Goal: Task Accomplishment & Management: Manage account settings

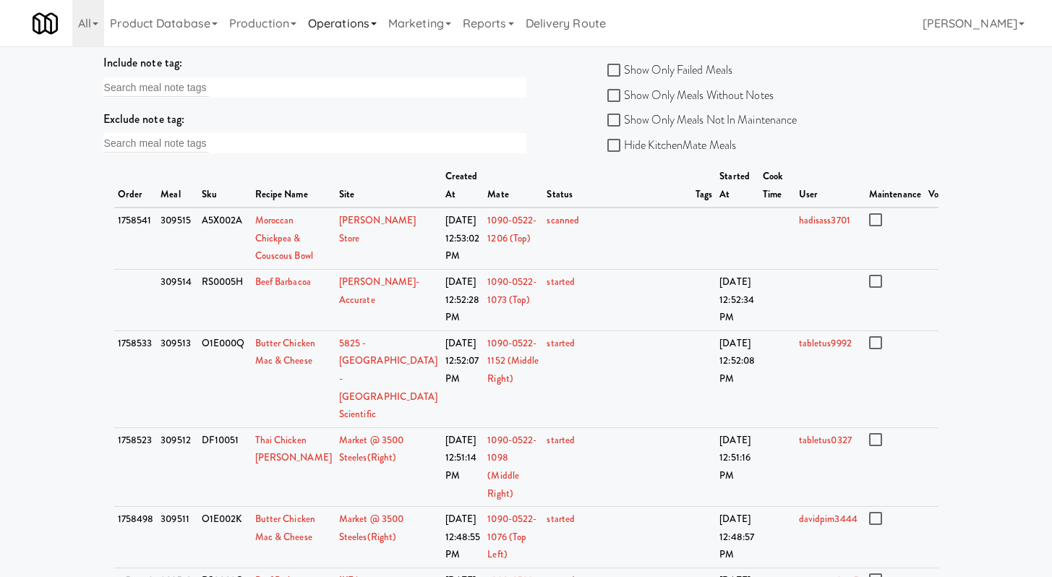
click at [339, 25] on link "Operations" at bounding box center [342, 23] width 80 height 46
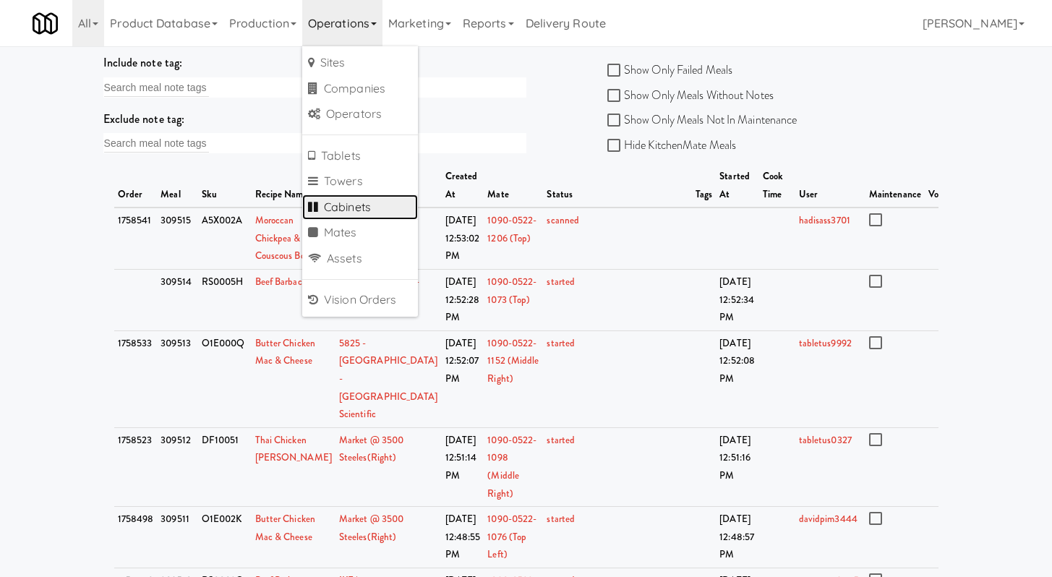
click at [347, 205] on link "Cabinets" at bounding box center [360, 208] width 116 height 26
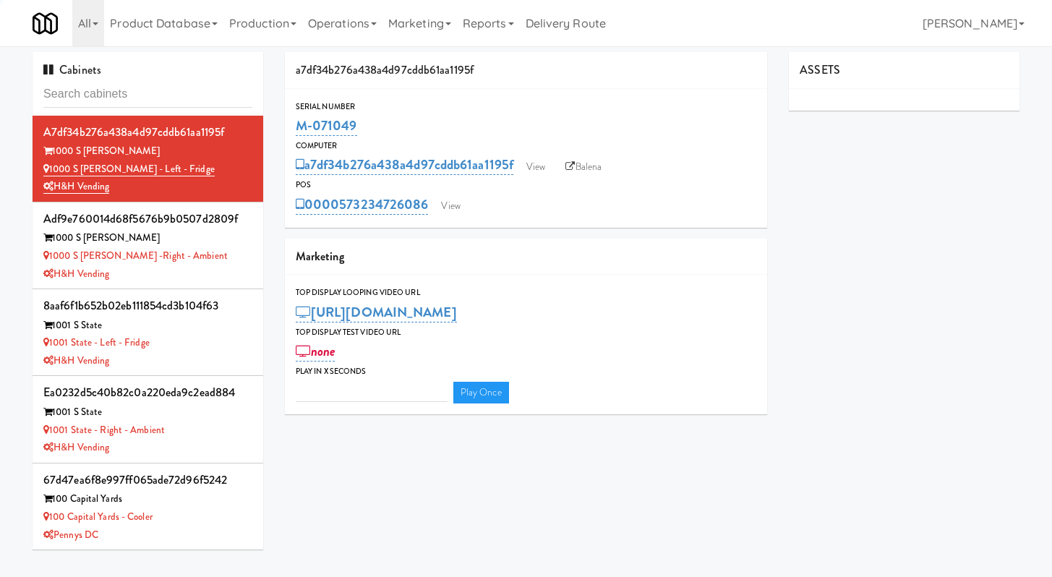
click at [215, 101] on input "text" at bounding box center [147, 94] width 209 height 27
type input "3"
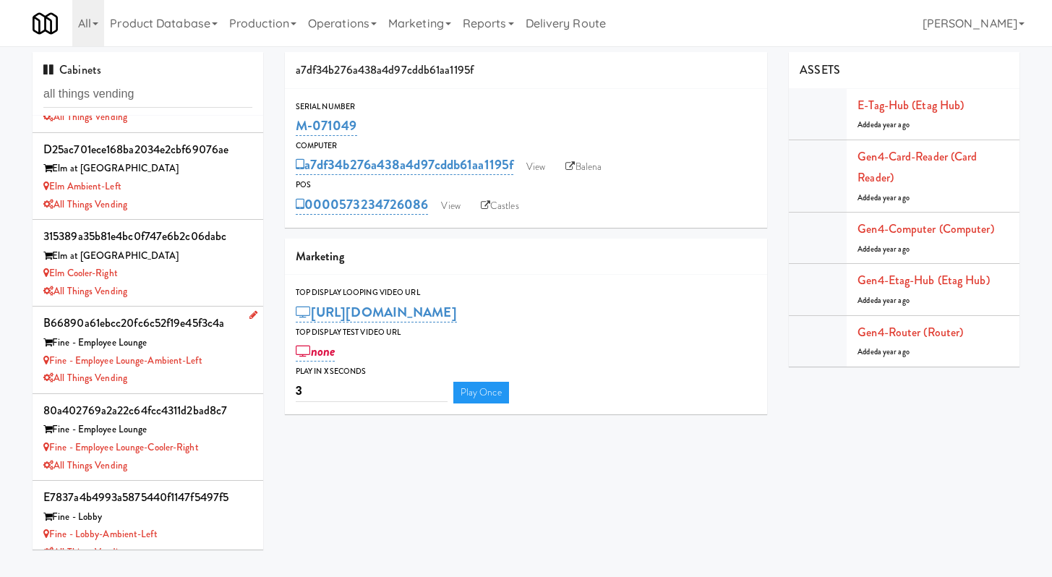
scroll to position [69, 0]
type input "all things vending"
click at [205, 345] on div "Fine - Employee Lounge" at bounding box center [147, 343] width 209 height 18
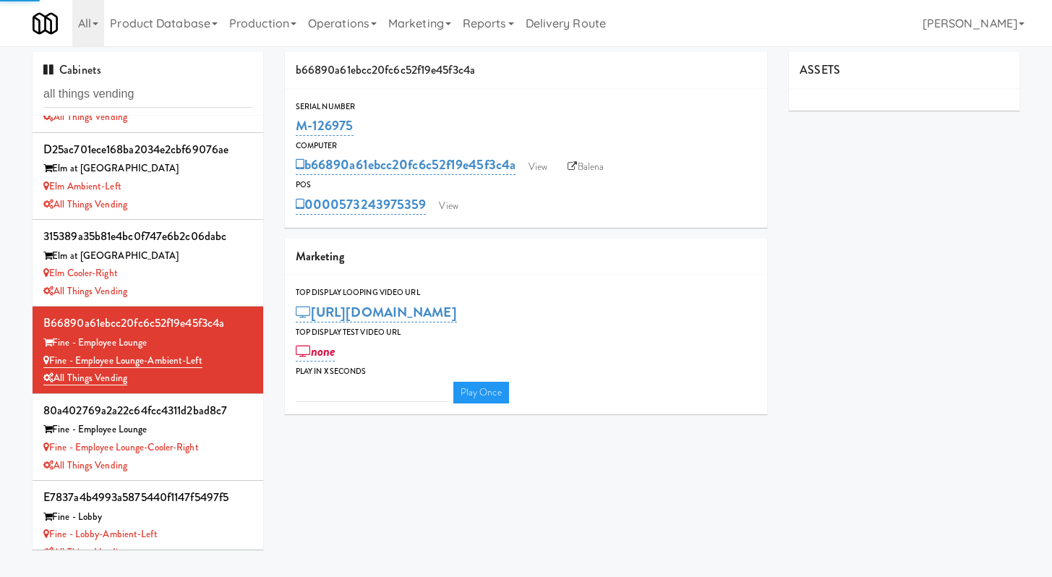
type input "3"
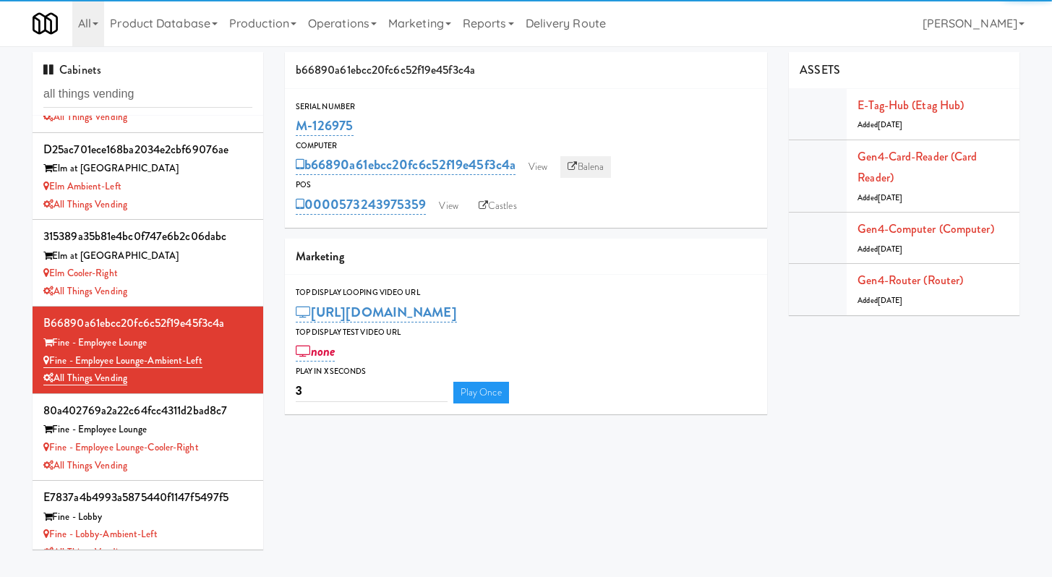
click at [568, 168] on link "Balena" at bounding box center [585, 167] width 51 height 22
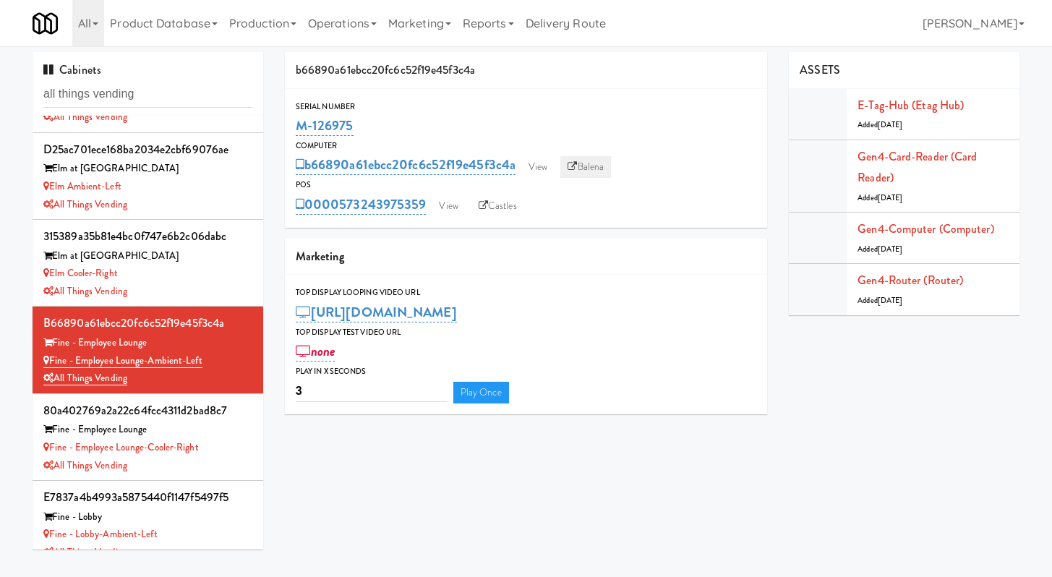
click at [583, 169] on link "Balena" at bounding box center [585, 167] width 51 height 22
click at [215, 443] on div "Fine - Employee Lounge-Cooler-Right" at bounding box center [147, 448] width 209 height 18
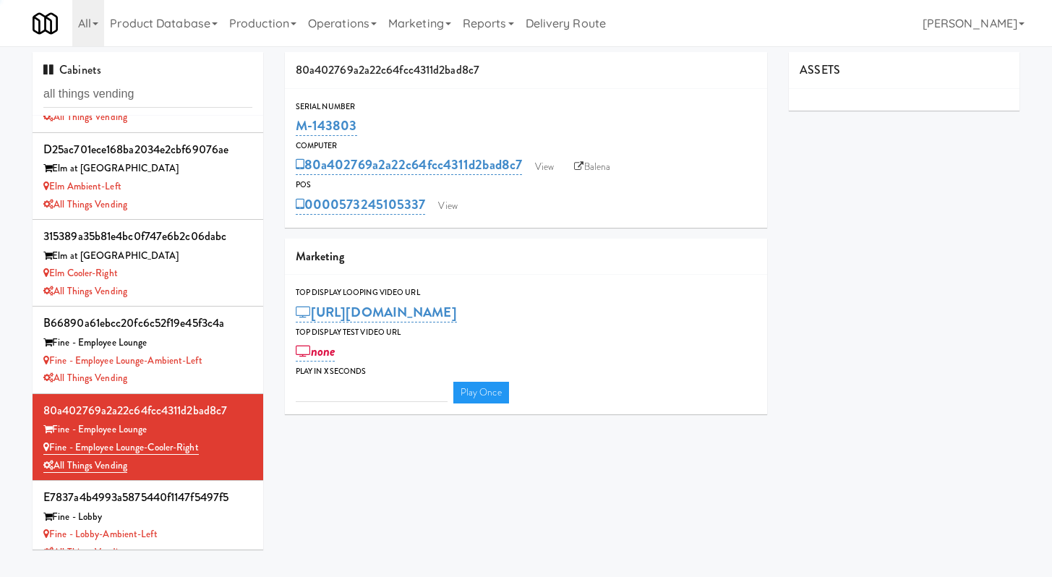
type input "3"
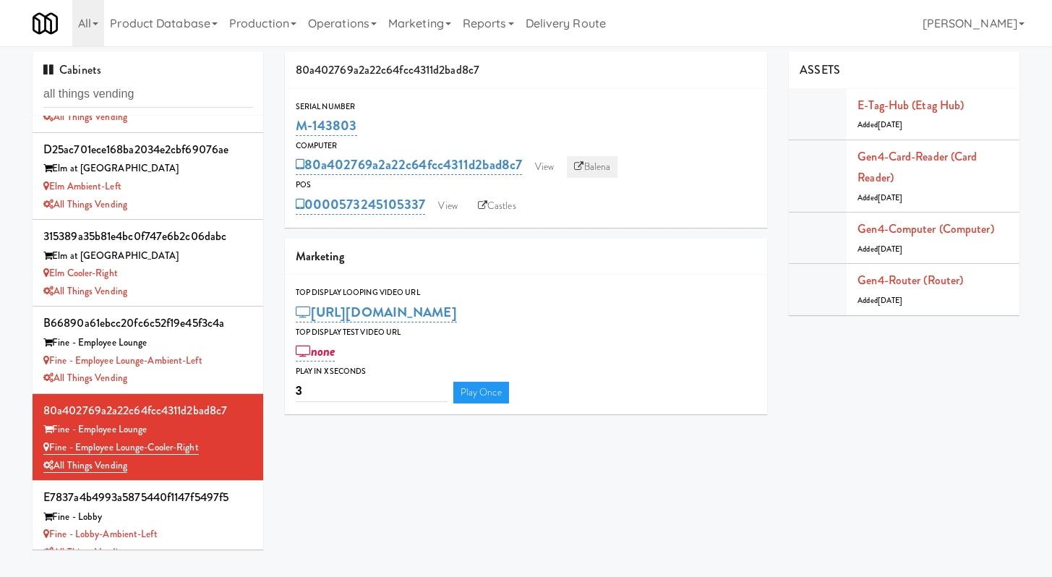
click at [609, 165] on link "Balena" at bounding box center [592, 167] width 51 height 22
